Goal: Information Seeking & Learning: Learn about a topic

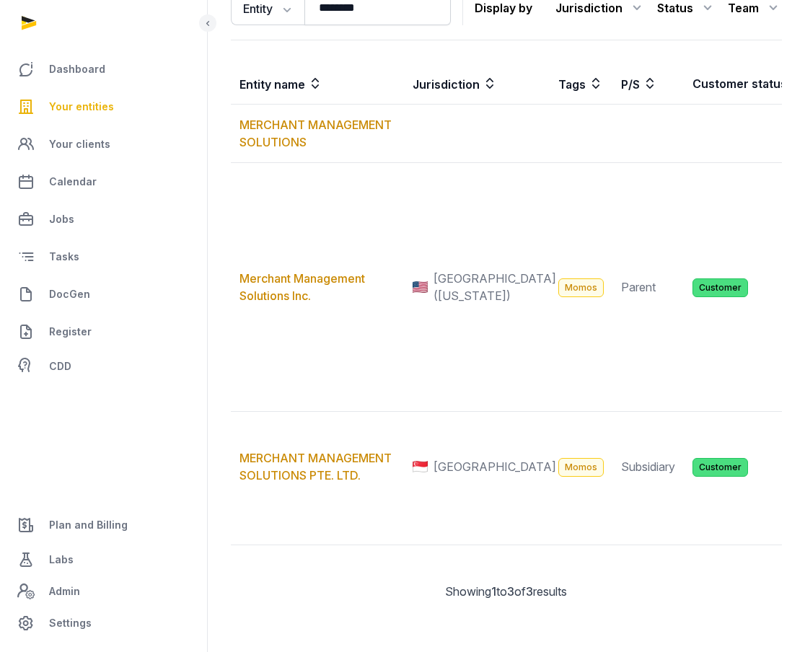
click at [102, 100] on span "Your entities" at bounding box center [81, 106] width 65 height 17
click at [64, 102] on span "Your entities" at bounding box center [81, 106] width 65 height 17
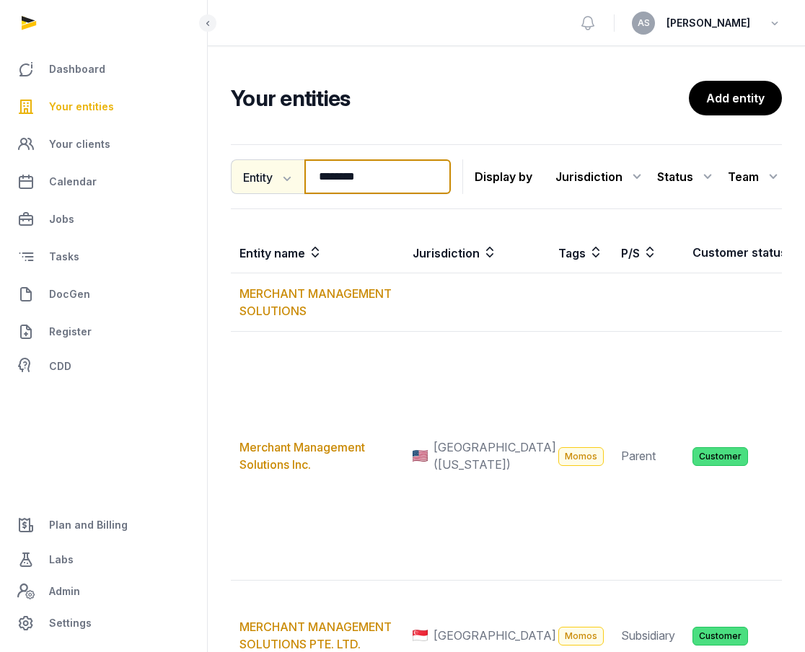
drag, startPoint x: 380, startPoint y: 177, endPoint x: 291, endPoint y: 171, distance: 89.7
click at [292, 175] on div "Entity Entity People Tags Services ******** Search" at bounding box center [341, 176] width 220 height 35
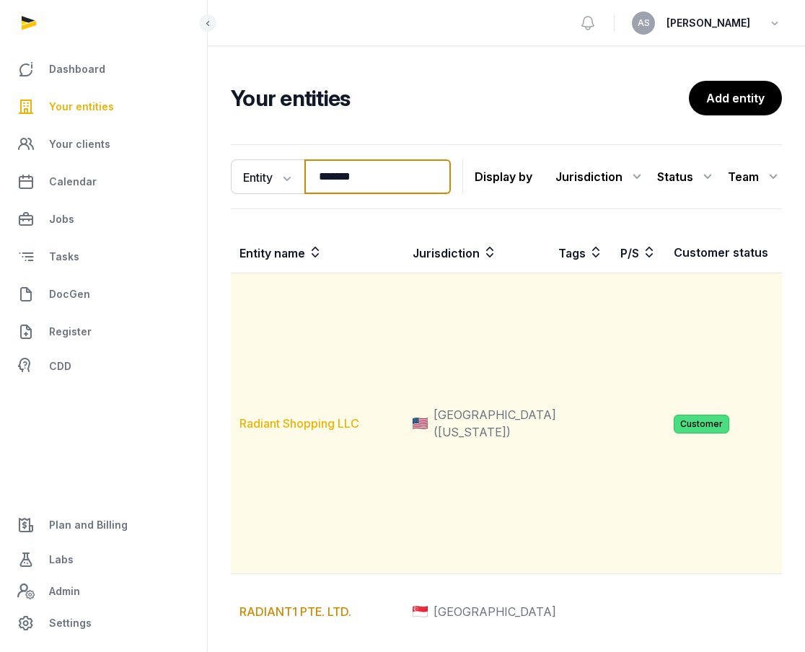
type input "*******"
click at [317, 431] on link "Radiant Shopping LLC" at bounding box center [300, 423] width 120 height 14
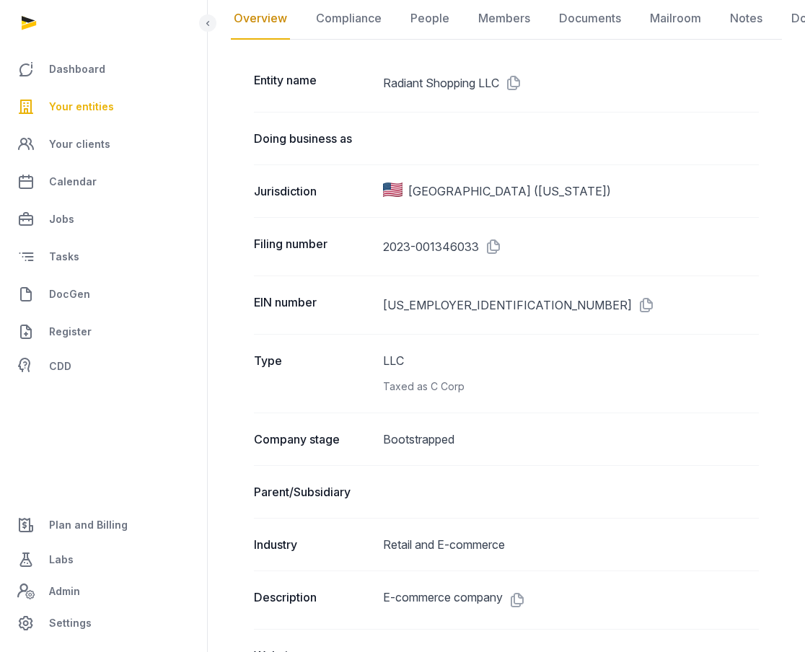
scroll to position [73, 0]
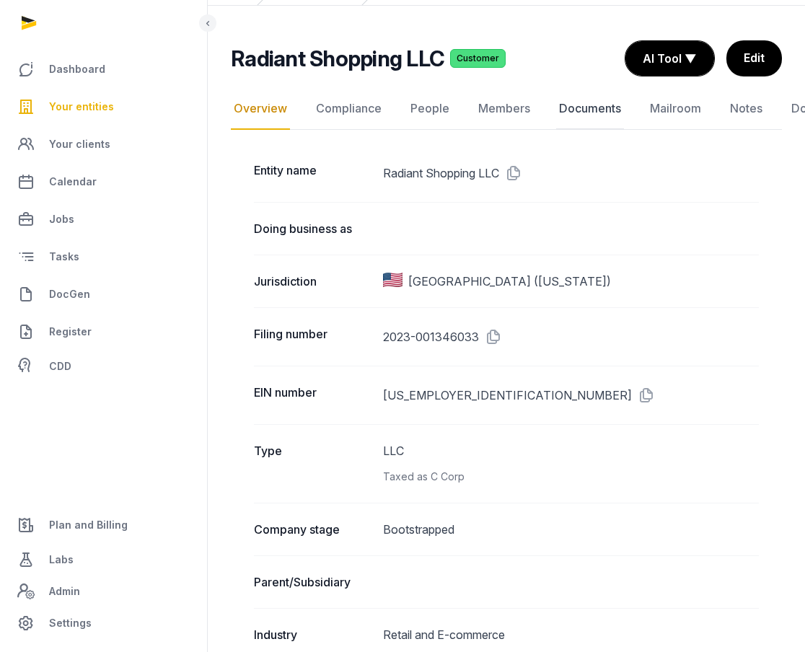
click at [577, 105] on link "Documents" at bounding box center [590, 109] width 68 height 42
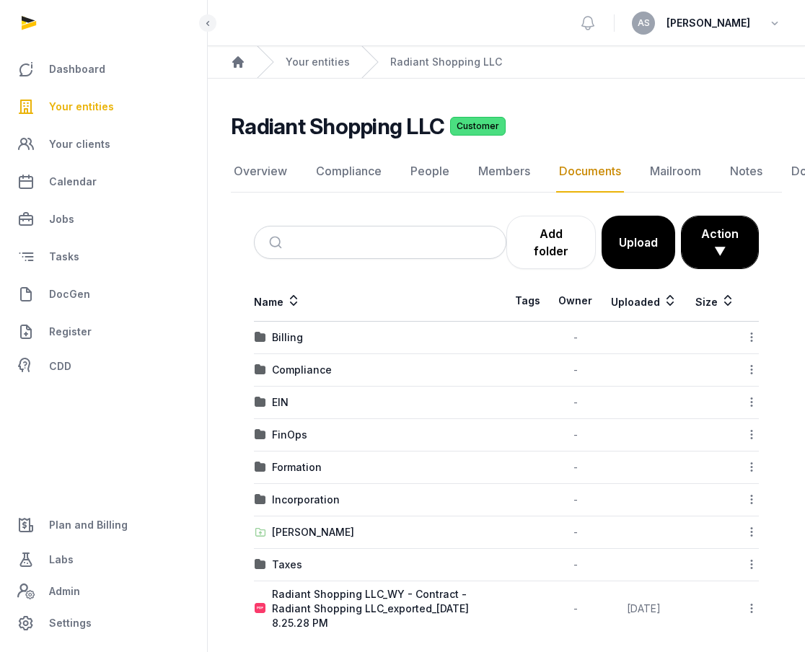
scroll to position [13, 0]
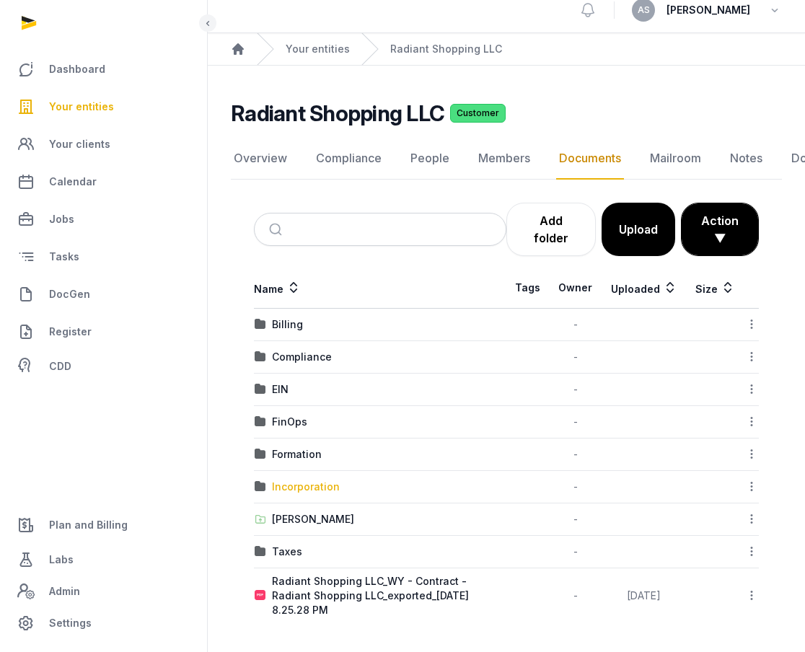
click at [296, 482] on div "Incorporation" at bounding box center [306, 487] width 68 height 14
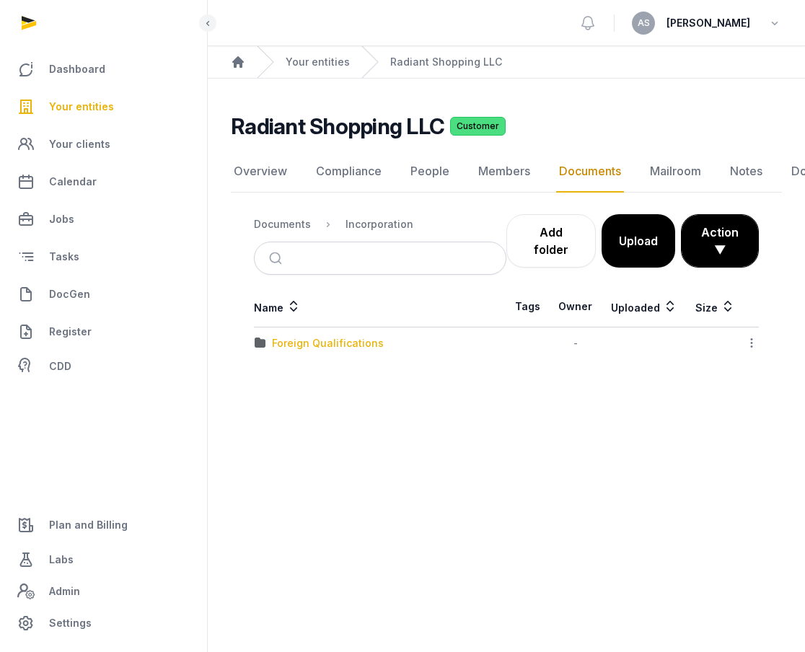
click at [334, 342] on div "Foreign Qualifications" at bounding box center [328, 343] width 112 height 14
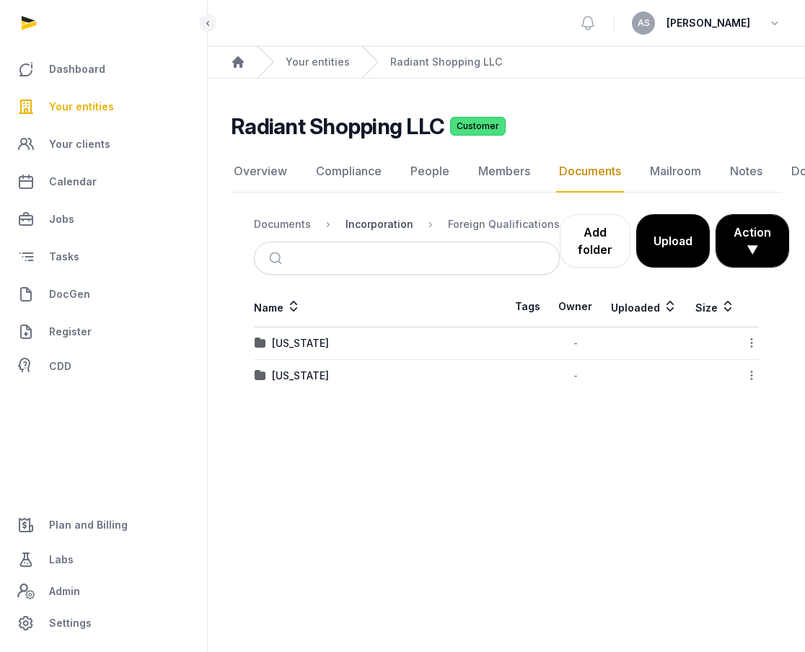
click at [377, 228] on div "Incorporation" at bounding box center [380, 224] width 68 height 14
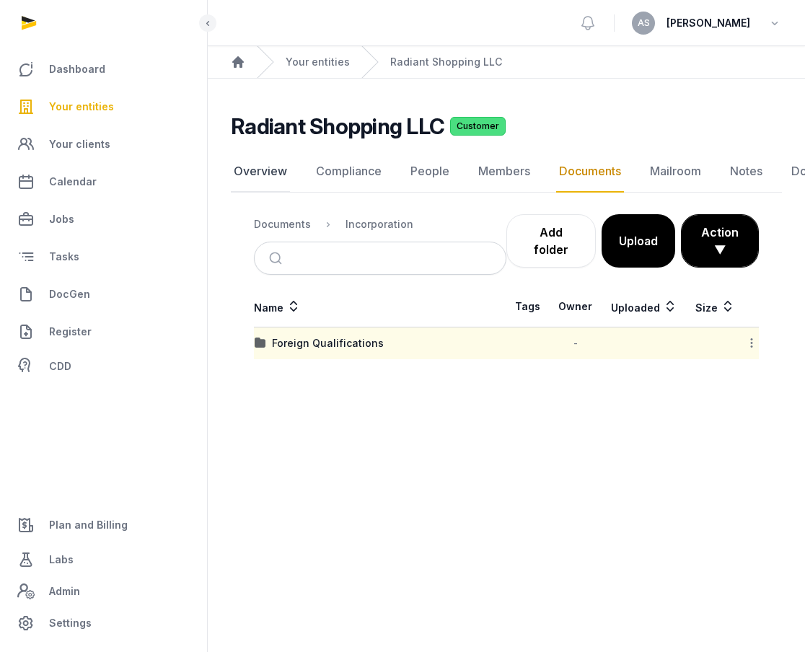
click at [279, 175] on link "Overview" at bounding box center [260, 172] width 59 height 42
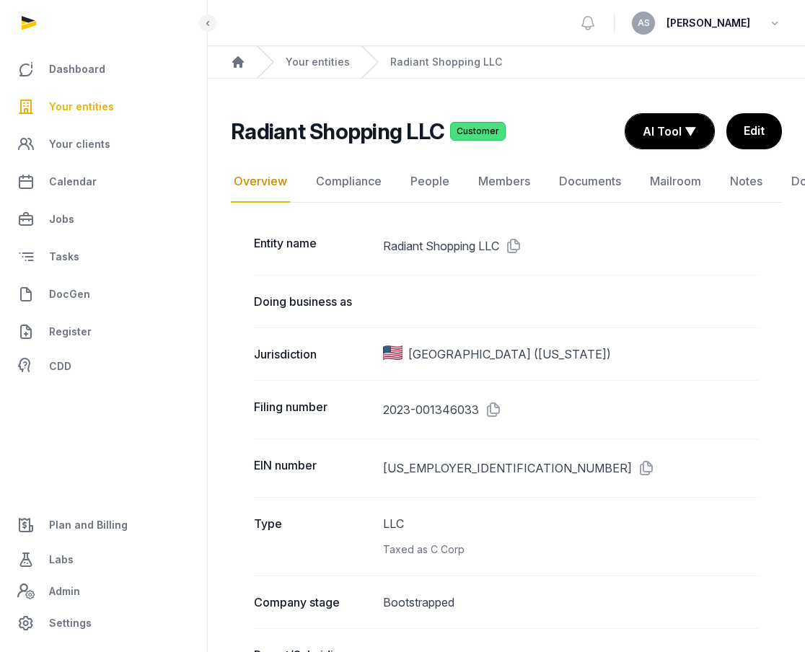
click at [547, 180] on nav "Overview Compliance People Members Documents Mailroom Notes Dossier Jobs" at bounding box center [506, 182] width 551 height 42
click at [556, 179] on link "Documents" at bounding box center [590, 182] width 68 height 42
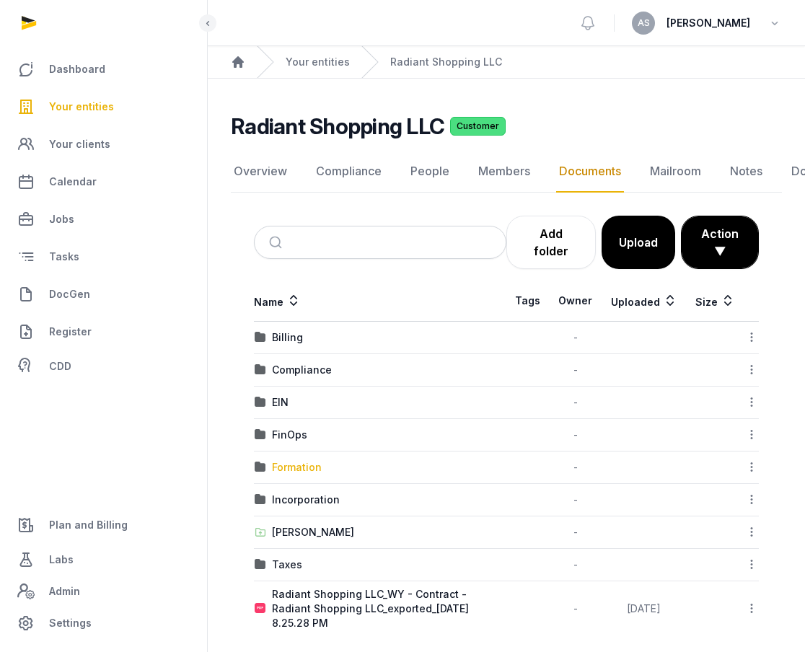
click at [296, 473] on div "Formation" at bounding box center [297, 467] width 50 height 14
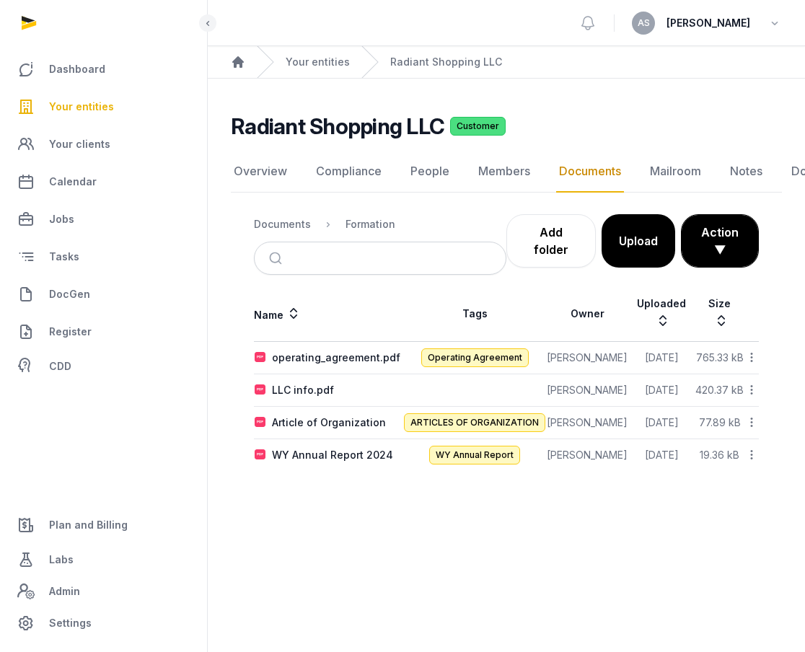
click at [323, 447] on td "WY Annual Report 2024" at bounding box center [328, 455] width 149 height 32
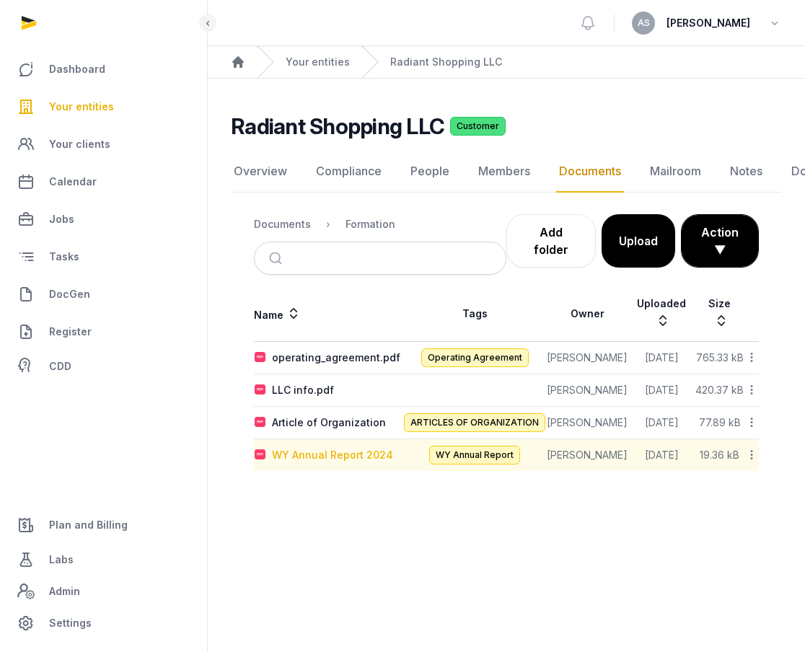
click at [323, 450] on div "WY Annual Report 2024" at bounding box center [332, 455] width 121 height 14
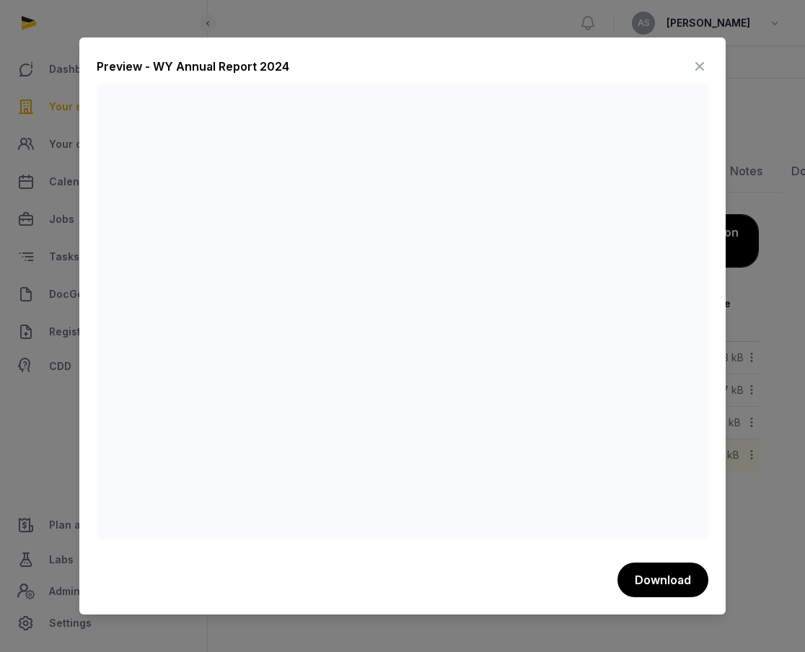
click at [695, 67] on icon at bounding box center [699, 66] width 17 height 23
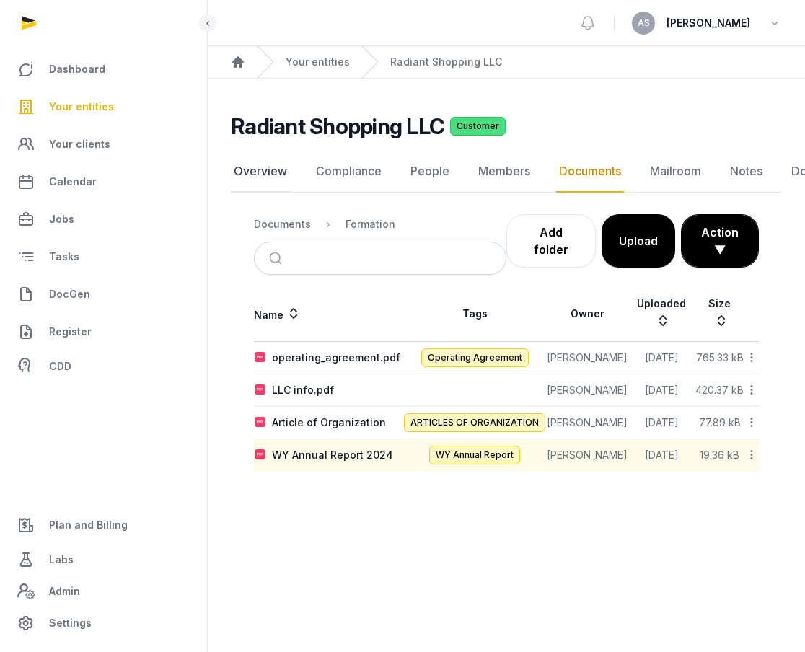
click at [242, 186] on link "Overview" at bounding box center [260, 172] width 59 height 42
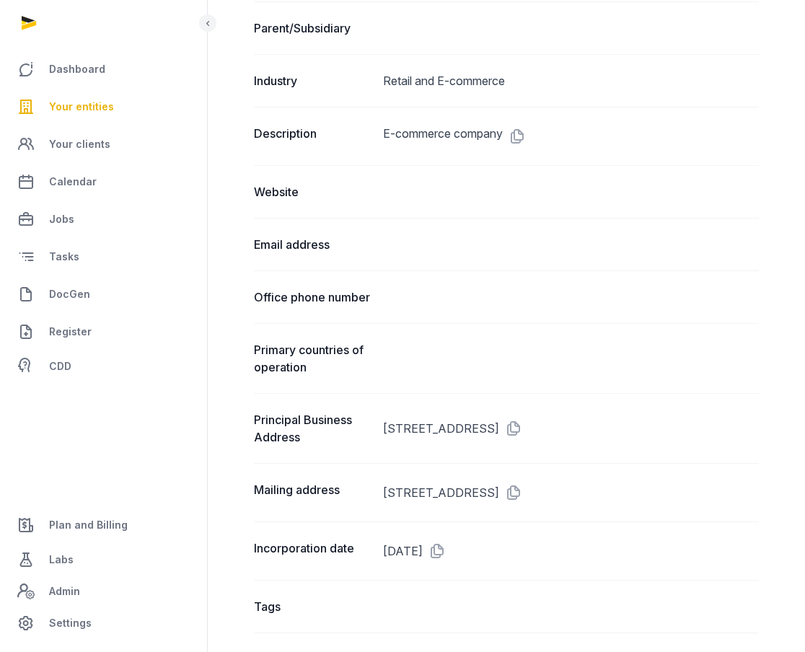
scroll to position [636, 0]
